Goal: Entertainment & Leisure: Consume media (video, audio)

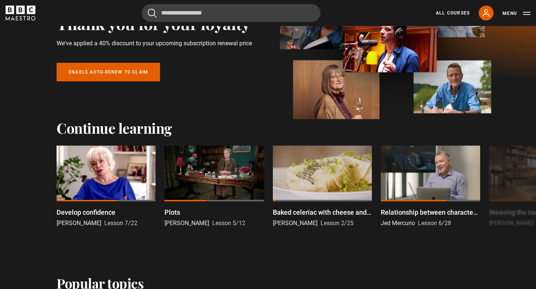
scroll to position [85, 0]
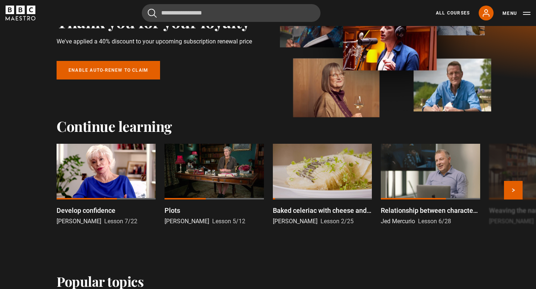
click at [225, 178] on div at bounding box center [213, 172] width 99 height 56
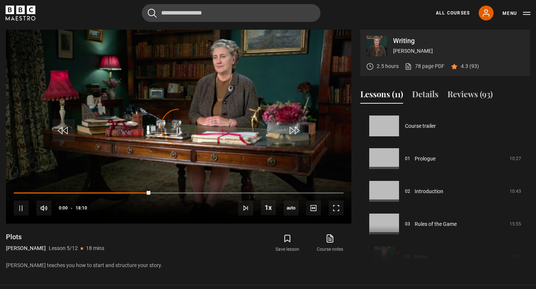
scroll to position [131, 0]
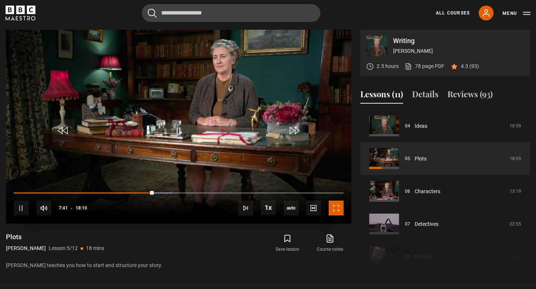
click at [338, 209] on span "Video Player" at bounding box center [335, 208] width 15 height 15
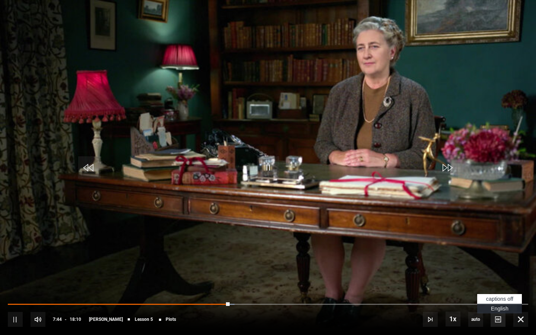
click at [497, 289] on span "Video Player" at bounding box center [497, 319] width 15 height 15
click at [500, 289] on span "English Captions" at bounding box center [499, 308] width 17 height 6
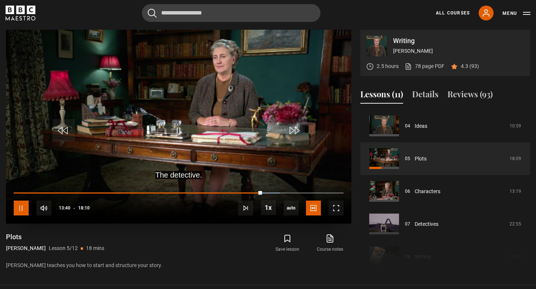
click at [26, 213] on span "Video Player" at bounding box center [21, 208] width 15 height 15
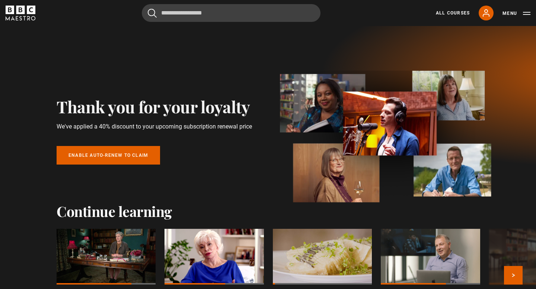
click at [246, 253] on div at bounding box center [213, 257] width 99 height 56
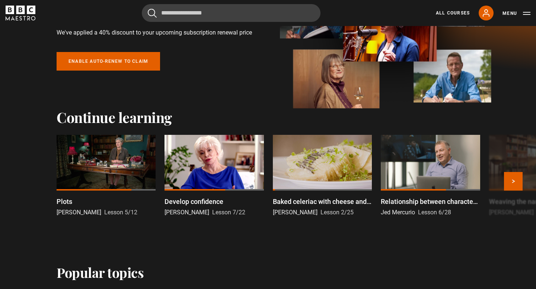
scroll to position [126, 0]
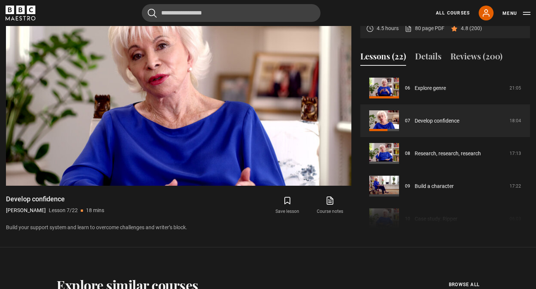
scroll to position [398, 0]
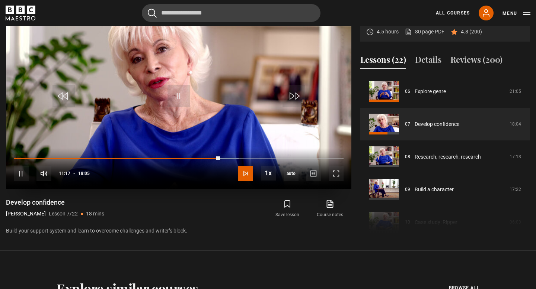
click at [248, 174] on span "Video Player" at bounding box center [245, 173] width 15 height 15
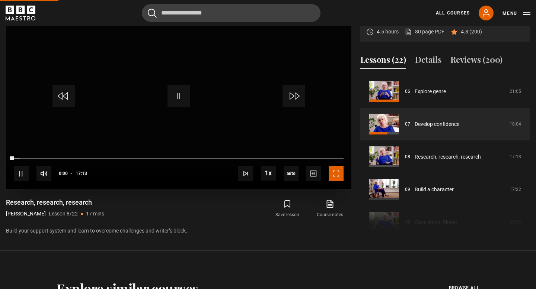
click at [337, 176] on span "Video Player" at bounding box center [335, 173] width 15 height 15
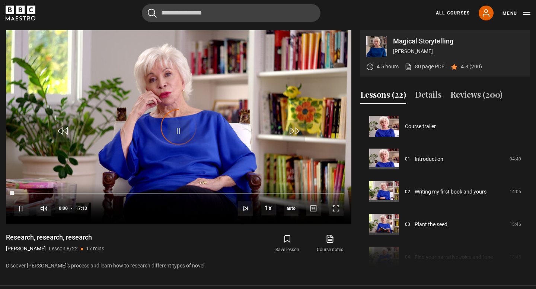
scroll to position [229, 0]
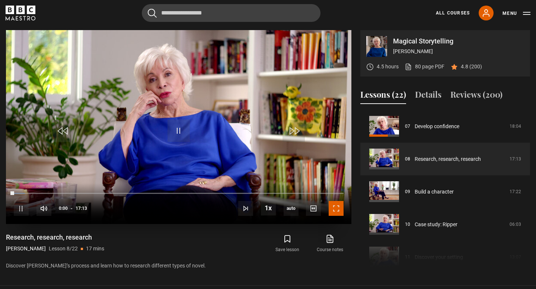
click at [342, 211] on span "Video Player" at bounding box center [335, 208] width 15 height 15
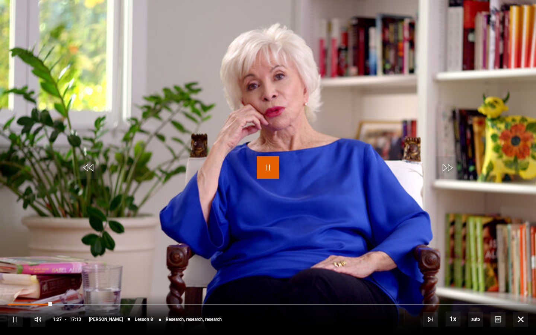
click at [267, 169] on span "Video Player" at bounding box center [268, 167] width 22 height 22
